Goal: Information Seeking & Learning: Compare options

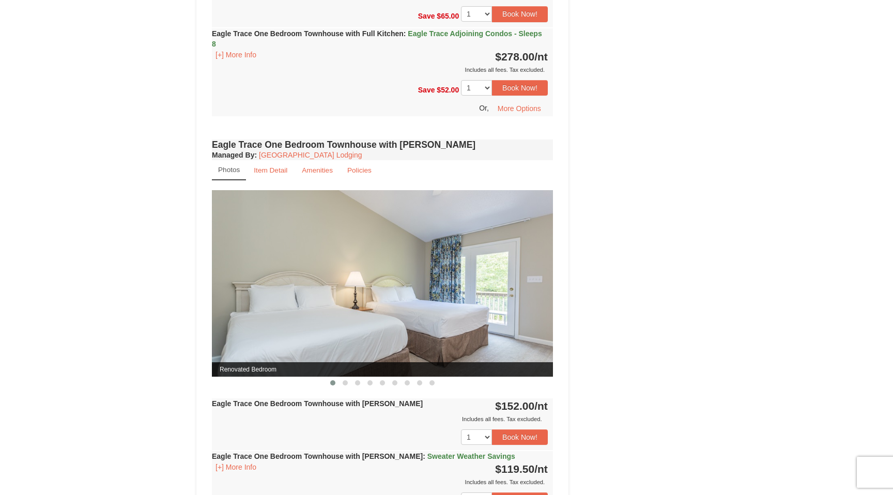
scroll to position [776, 0]
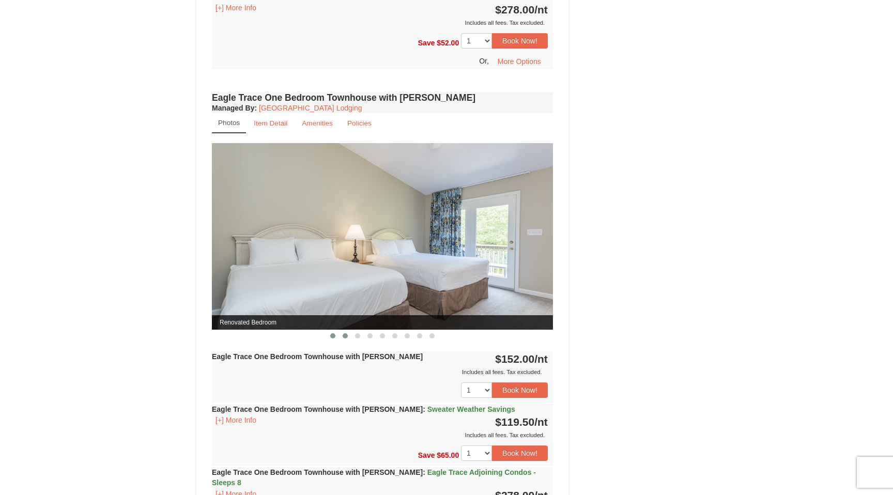
click at [346, 333] on span at bounding box center [344, 335] width 5 height 5
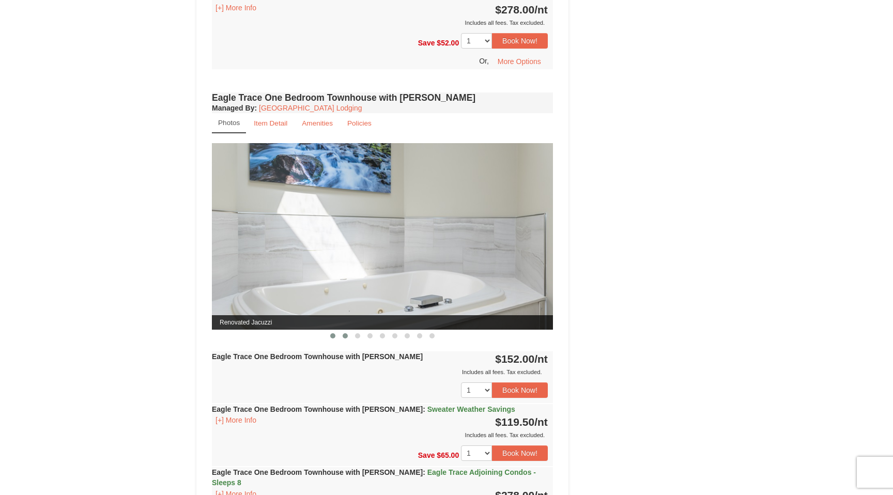
click at [336, 331] on button at bounding box center [332, 336] width 12 height 10
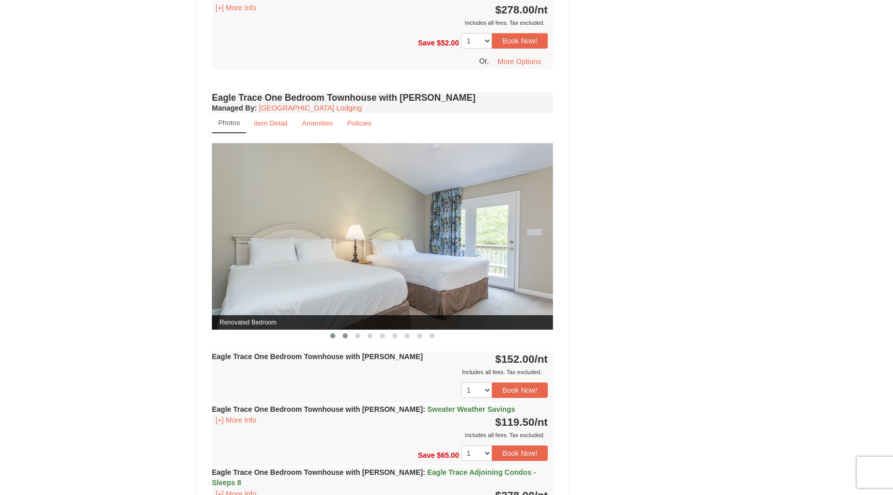
click at [348, 334] on button at bounding box center [345, 336] width 12 height 10
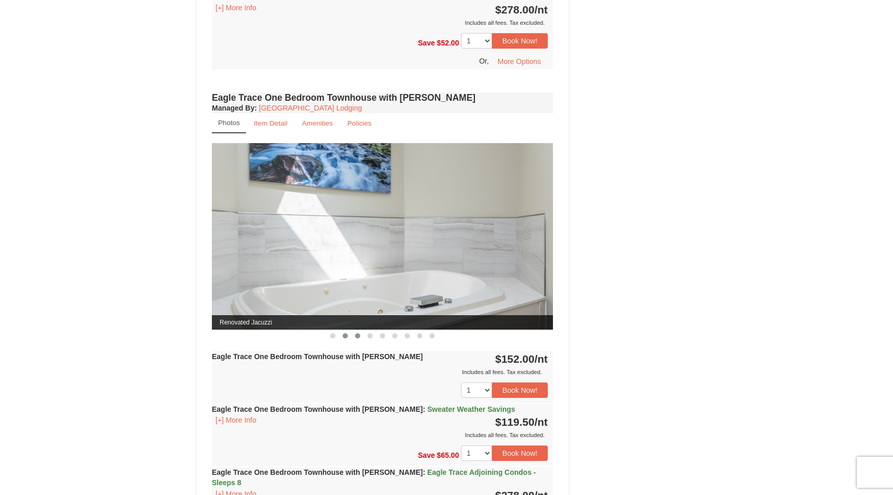
click at [358, 335] on span at bounding box center [357, 335] width 5 height 5
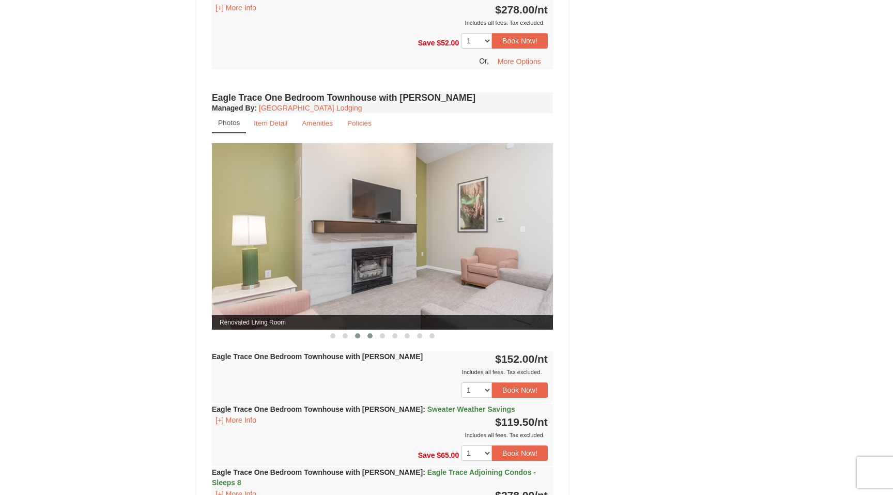
click at [368, 335] on span at bounding box center [369, 335] width 5 height 5
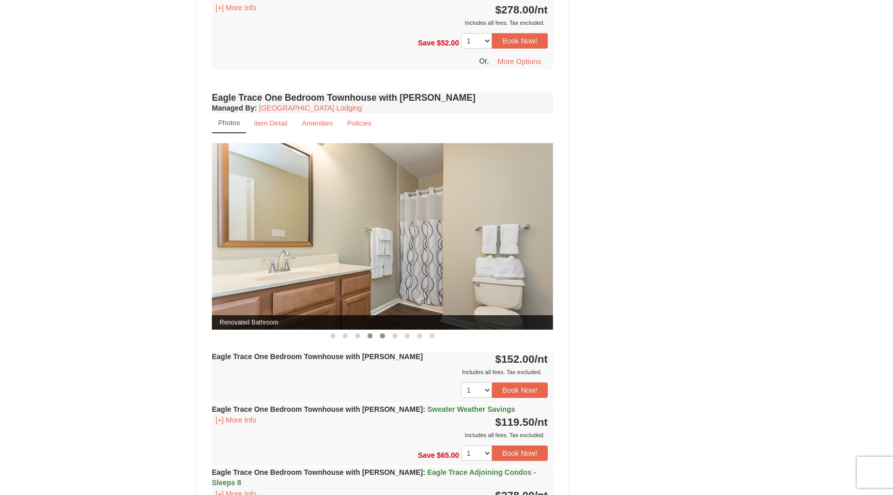
click at [383, 335] on span at bounding box center [382, 335] width 5 height 5
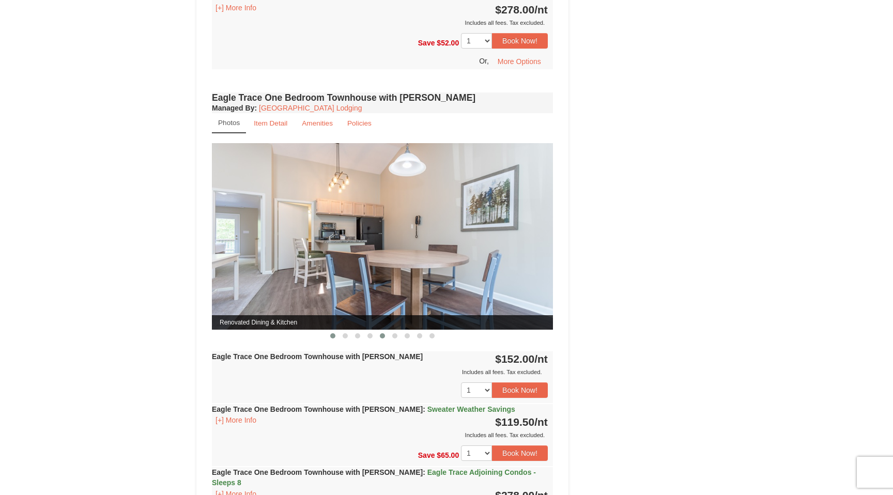
click at [333, 334] on span at bounding box center [332, 335] width 5 height 5
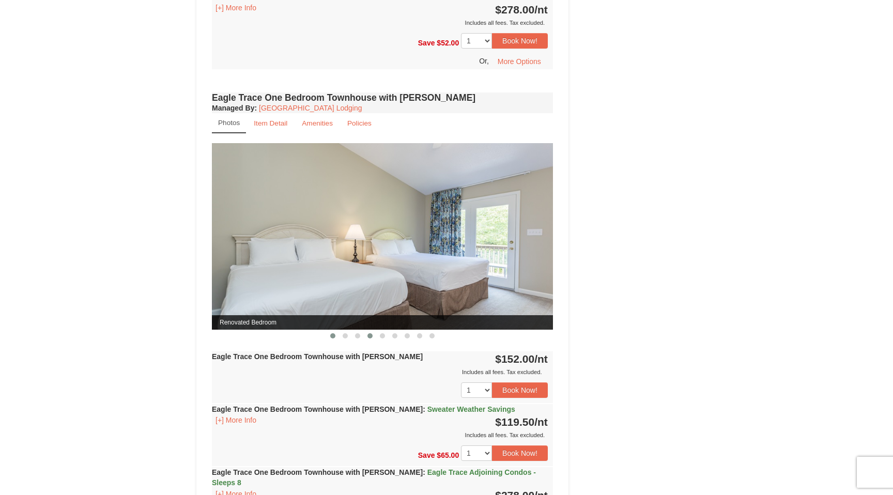
click at [371, 334] on span at bounding box center [369, 335] width 5 height 5
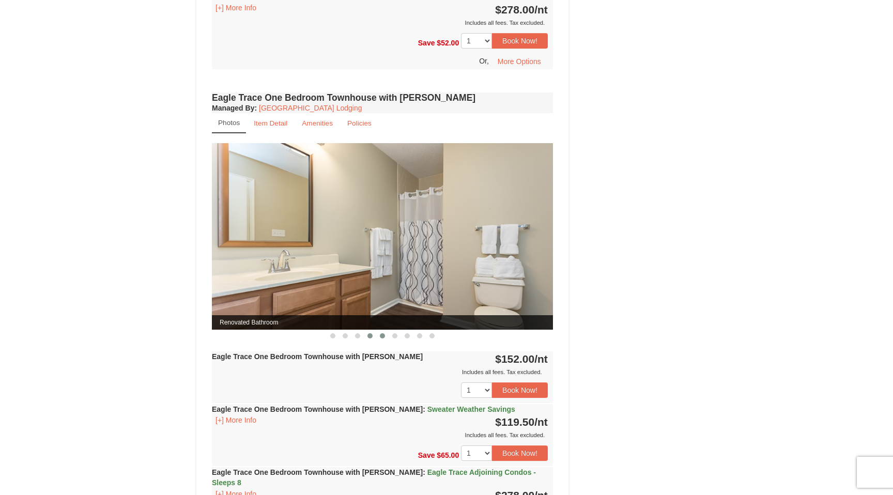
click at [380, 334] on span at bounding box center [382, 335] width 5 height 5
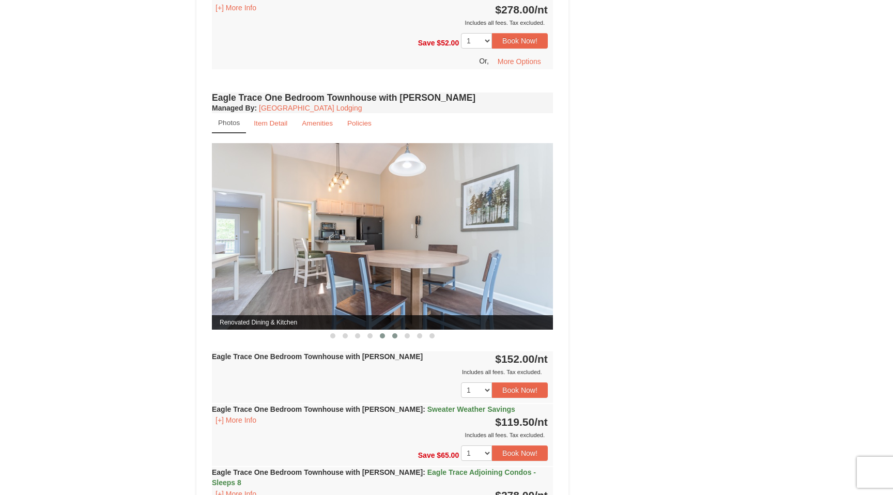
click at [392, 336] on span at bounding box center [394, 335] width 5 height 5
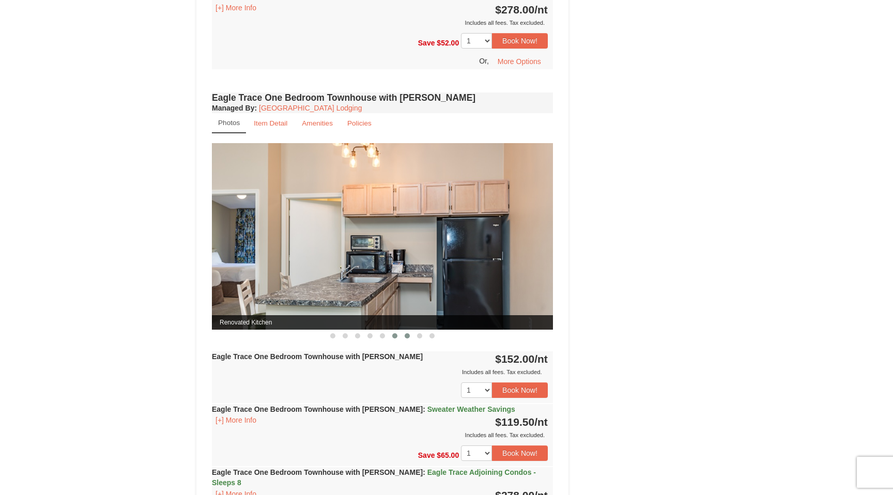
click at [407, 335] on span at bounding box center [406, 335] width 5 height 5
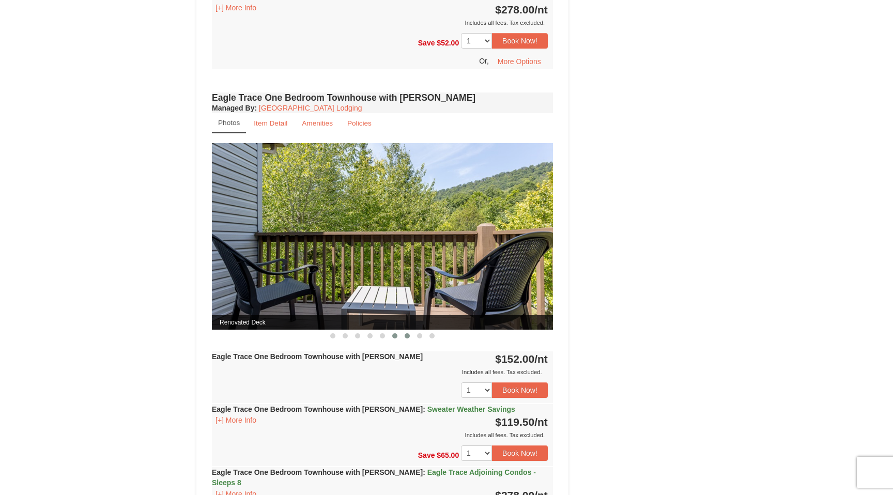
click at [392, 336] on button at bounding box center [394, 336] width 12 height 10
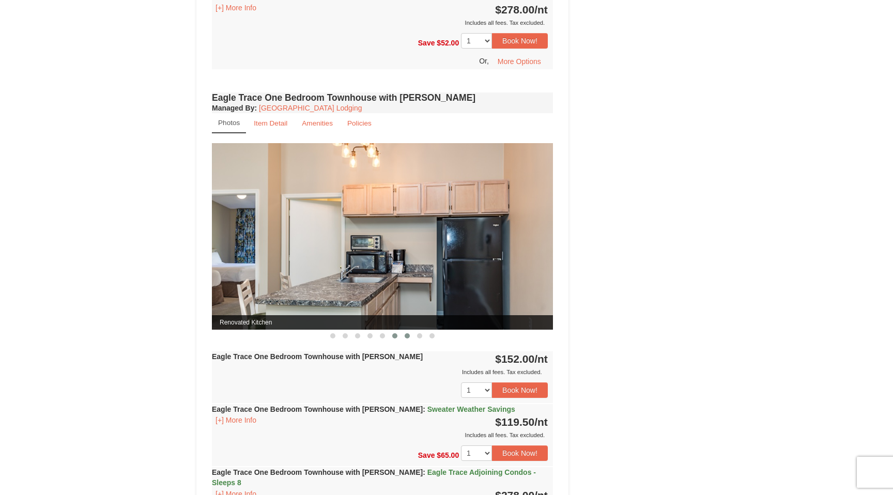
click at [408, 336] on span at bounding box center [406, 335] width 5 height 5
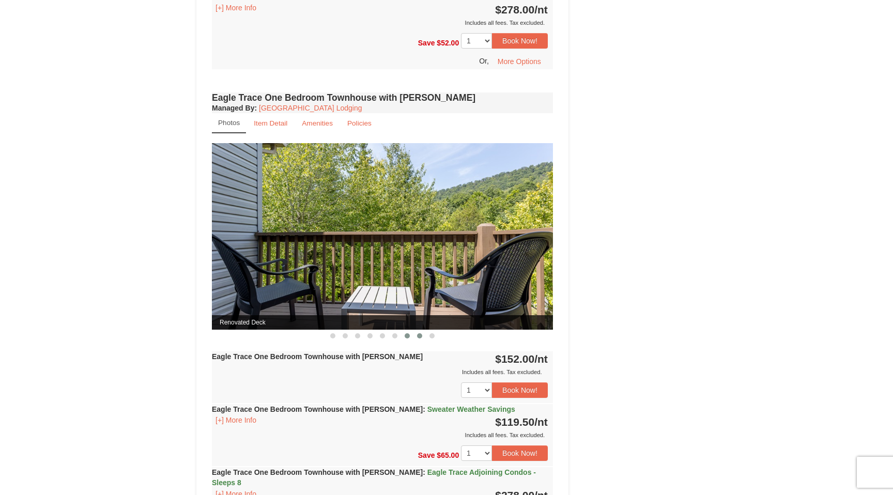
click at [419, 335] on span at bounding box center [419, 335] width 5 height 5
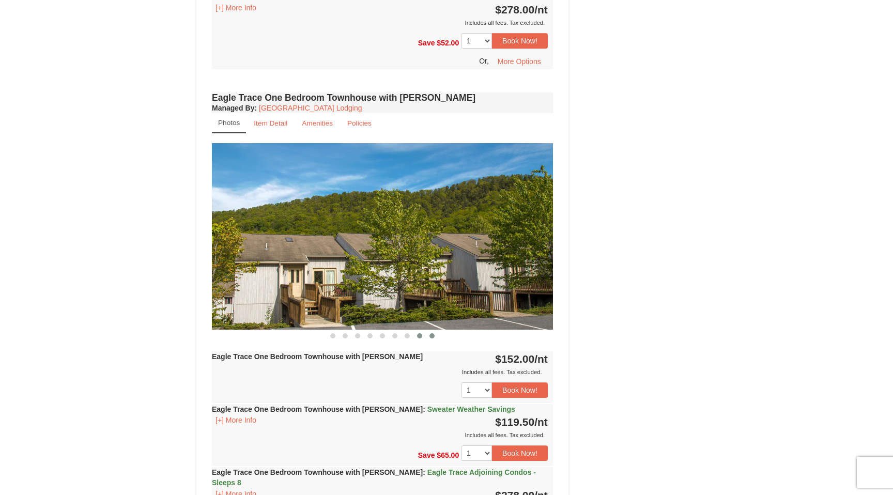
click at [435, 335] on button at bounding box center [432, 336] width 12 height 10
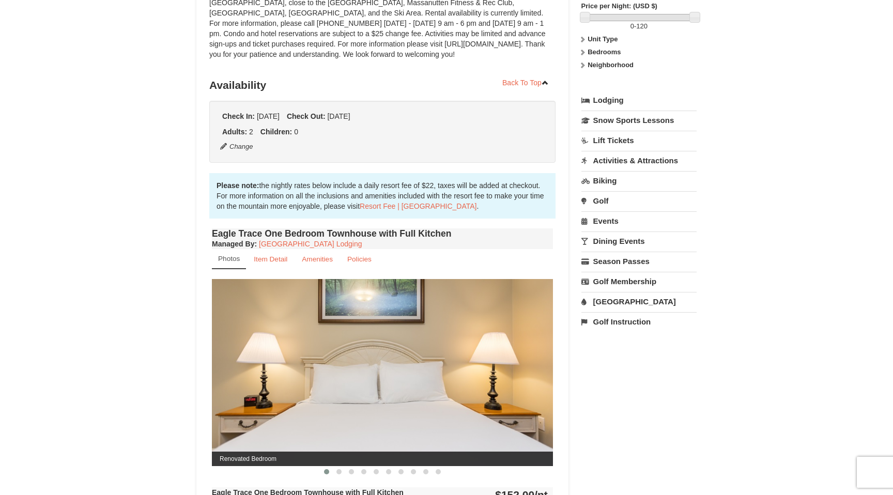
scroll to position [0, 0]
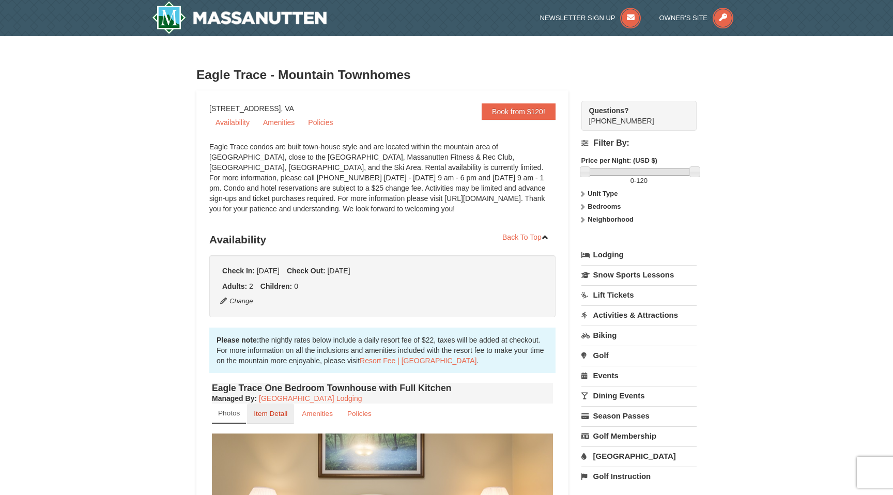
click at [268, 414] on small "Item Detail" at bounding box center [271, 414] width 34 height 8
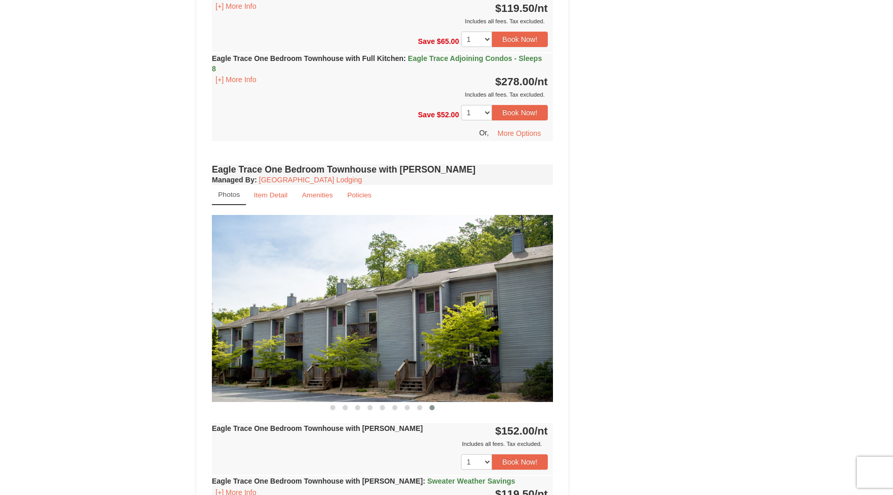
scroll to position [554, 0]
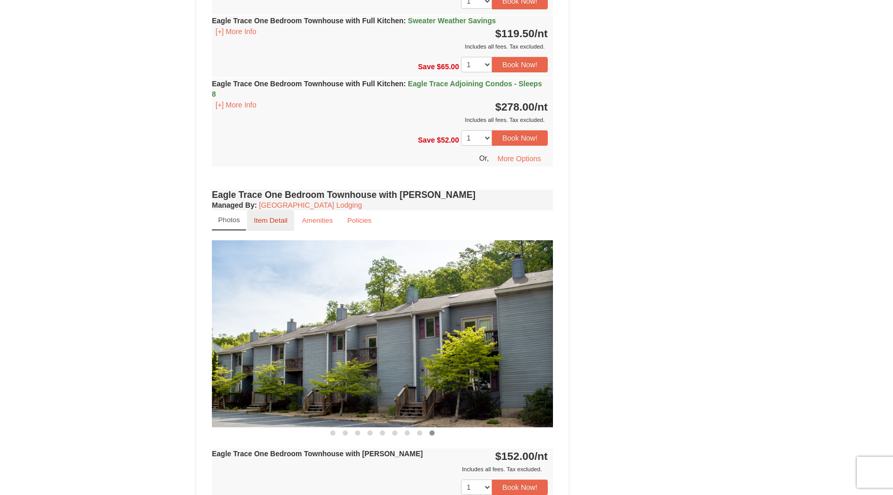
click at [267, 221] on small "Item Detail" at bounding box center [271, 220] width 34 height 8
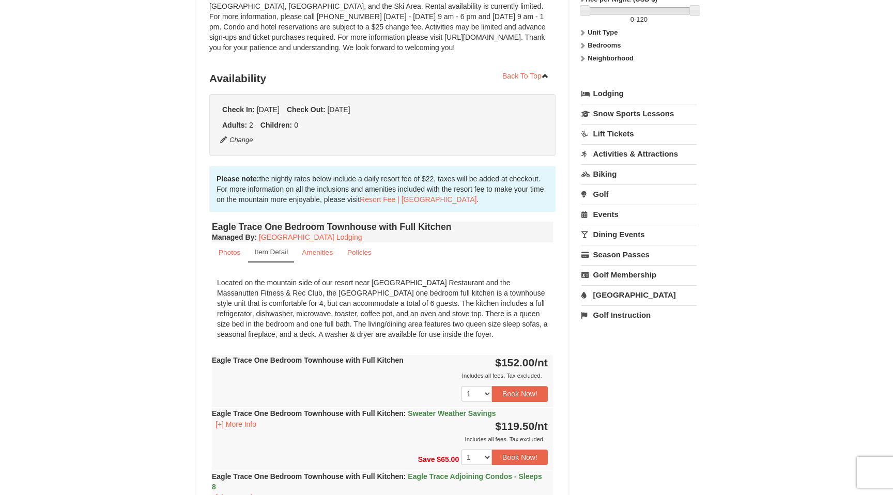
scroll to position [164, 0]
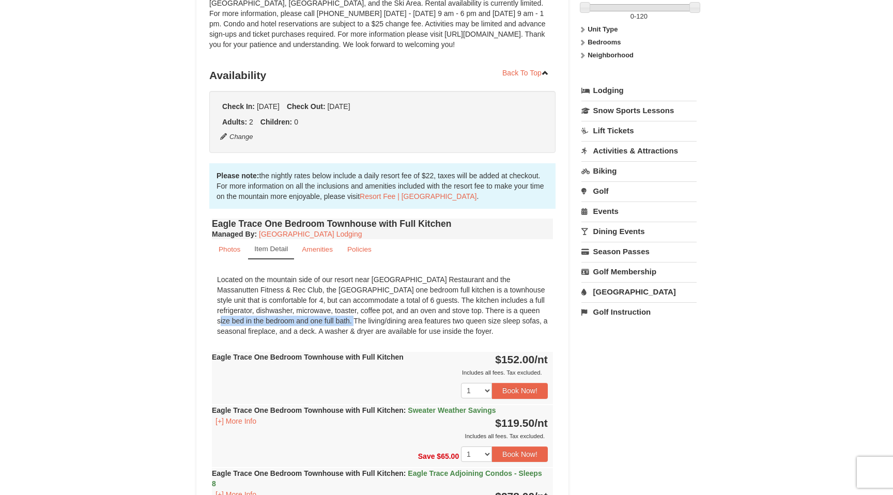
drag, startPoint x: 476, startPoint y: 310, endPoint x: 293, endPoint y: 323, distance: 183.3
click at [293, 323] on div "Located on the mountain side of our resort near [GEOGRAPHIC_DATA] Restaurant an…" at bounding box center [382, 305] width 341 height 72
drag, startPoint x: 432, startPoint y: 319, endPoint x: 491, endPoint y: 321, distance: 58.9
click at [492, 321] on div "Located on the mountain side of our resort near [GEOGRAPHIC_DATA] Restaurant an…" at bounding box center [382, 305] width 341 height 72
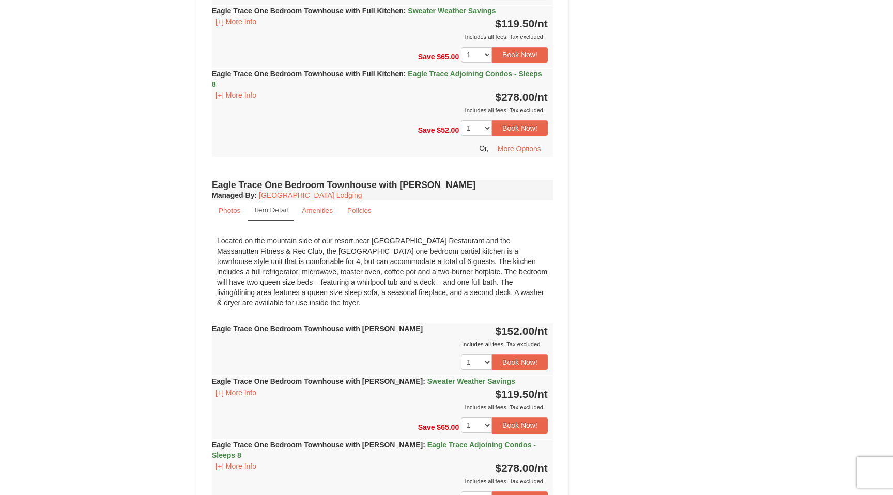
scroll to position [569, 0]
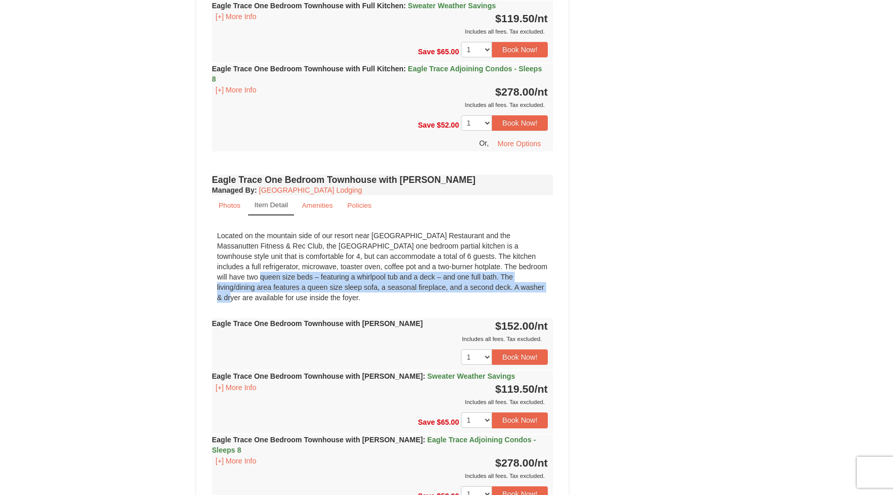
drag, startPoint x: 478, startPoint y: 265, endPoint x: 419, endPoint y: 283, distance: 61.6
click at [418, 282] on div "Located on the mountain side of our resort near [GEOGRAPHIC_DATA] Restaurant an…" at bounding box center [382, 266] width 341 height 83
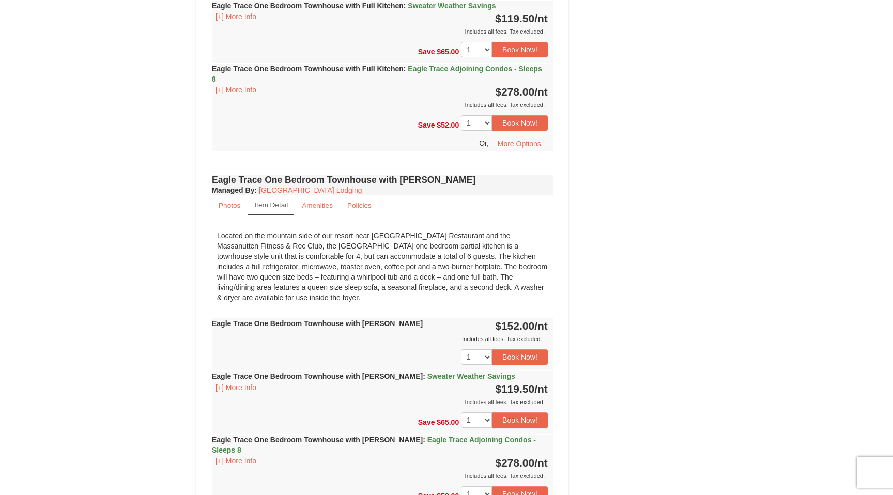
click at [509, 281] on div "Located on the mountain side of our resort near [GEOGRAPHIC_DATA] Restaurant an…" at bounding box center [382, 266] width 341 height 83
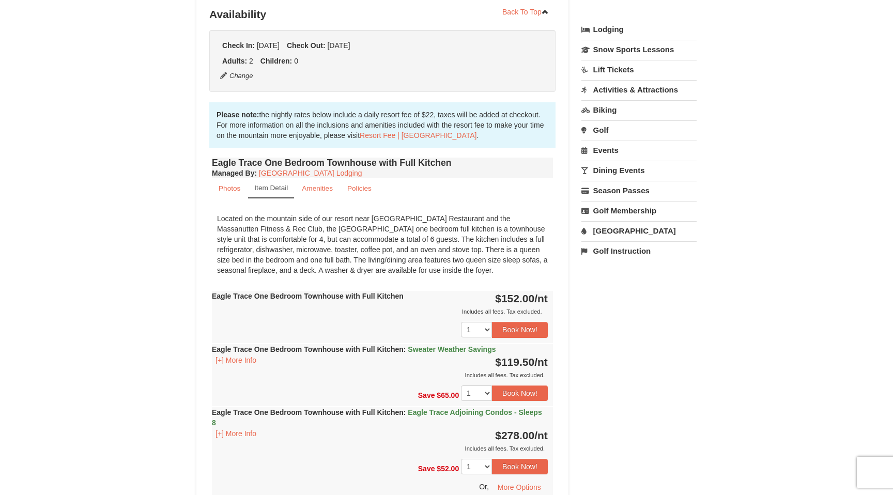
scroll to position [223, 0]
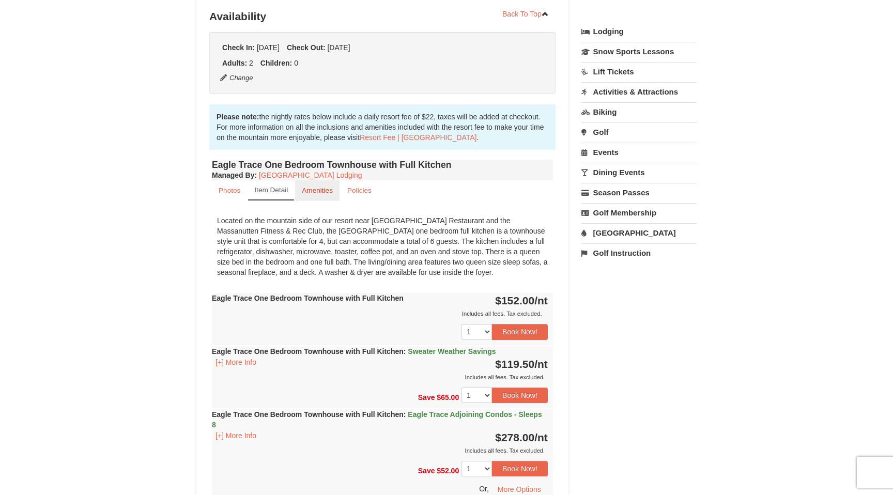
click at [321, 190] on small "Amenities" at bounding box center [317, 190] width 31 height 8
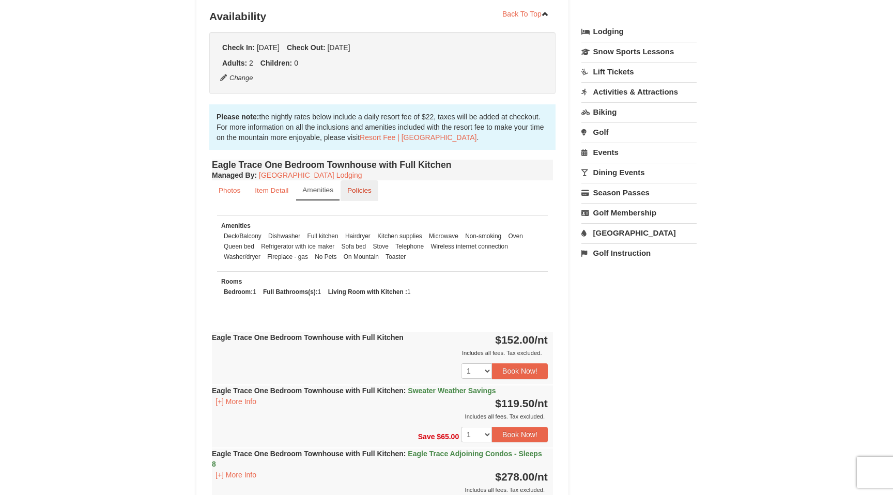
click at [359, 193] on small "Policies" at bounding box center [359, 190] width 24 height 8
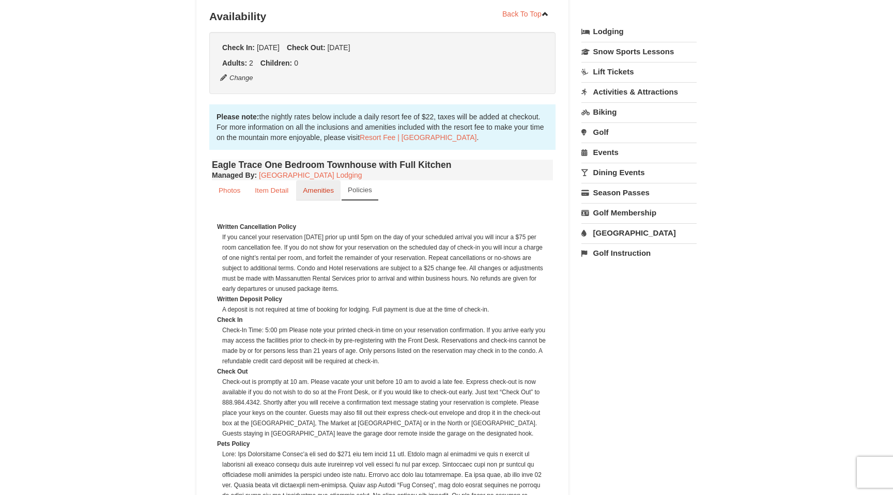
click at [320, 190] on small "Amenities" at bounding box center [318, 190] width 31 height 8
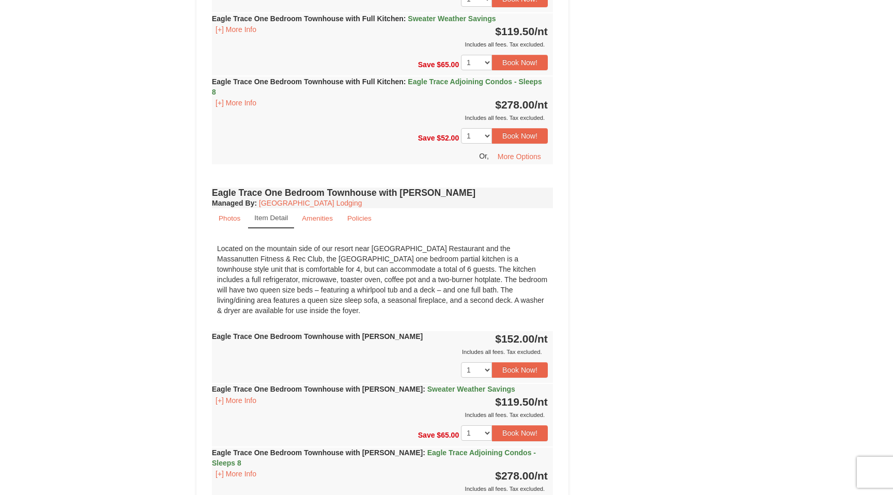
scroll to position [615, 0]
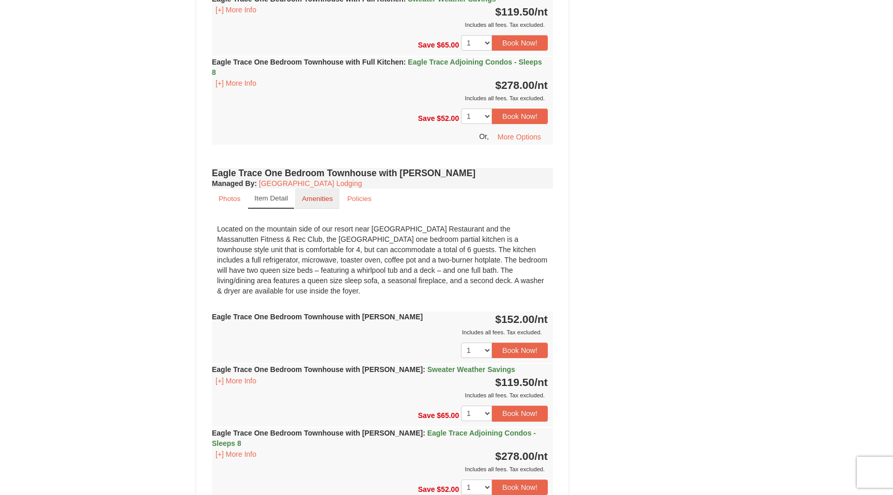
click at [323, 204] on link "Amenities" at bounding box center [317, 199] width 44 height 20
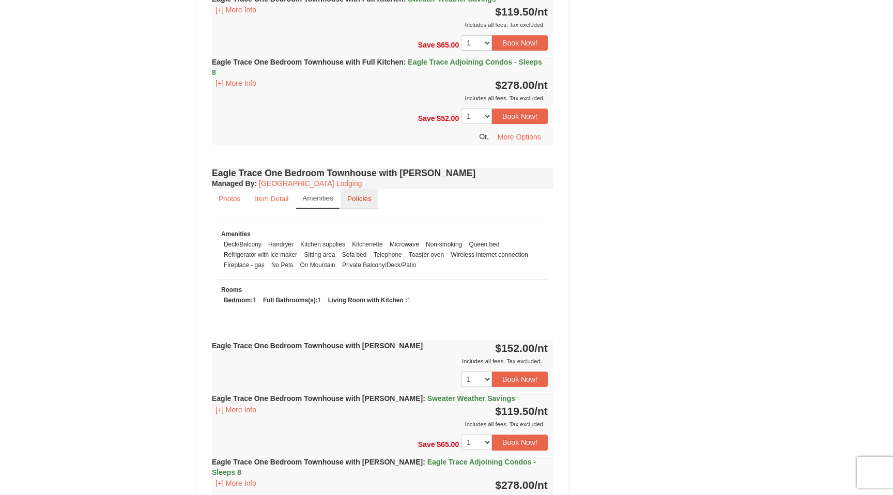
click at [355, 202] on link "Policies" at bounding box center [359, 199] width 38 height 20
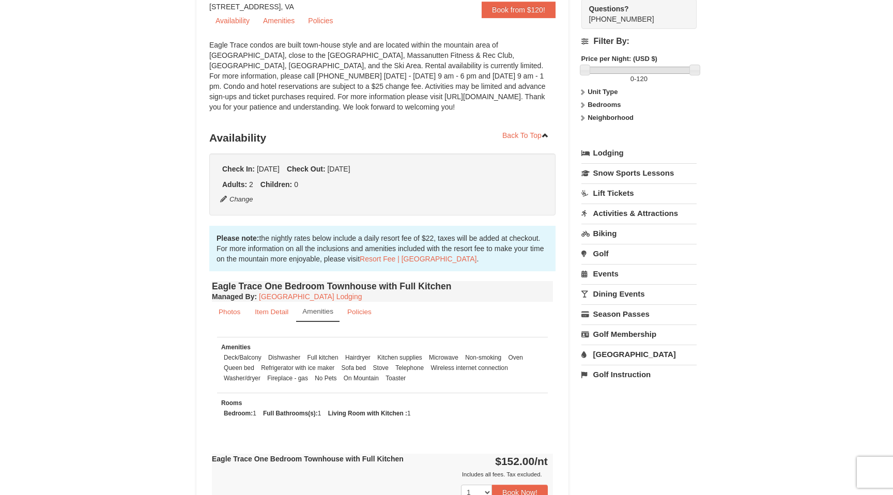
scroll to position [0, 0]
